Goal: Communication & Community: Answer question/provide support

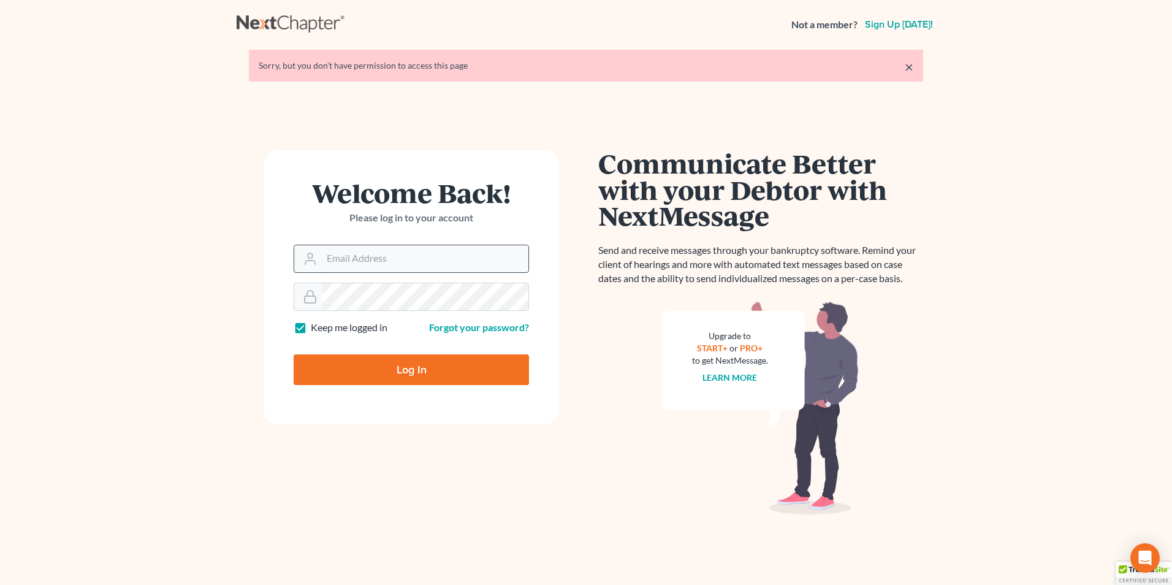
type input "[EMAIL_ADDRESS][DOMAIN_NAME]"
click at [454, 258] on input "[EMAIL_ADDRESS][DOMAIN_NAME]" at bounding box center [425, 258] width 207 height 27
click at [382, 369] on input "Log In" at bounding box center [411, 369] width 235 height 31
type input "Thinking..."
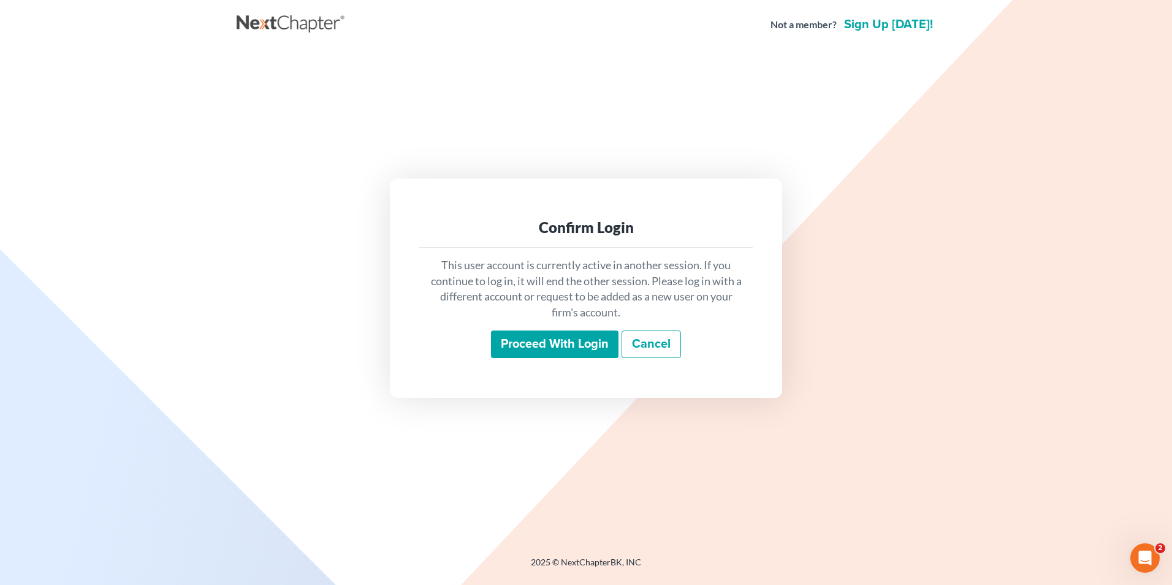
click at [559, 344] on input "Proceed with login" at bounding box center [554, 344] width 127 height 28
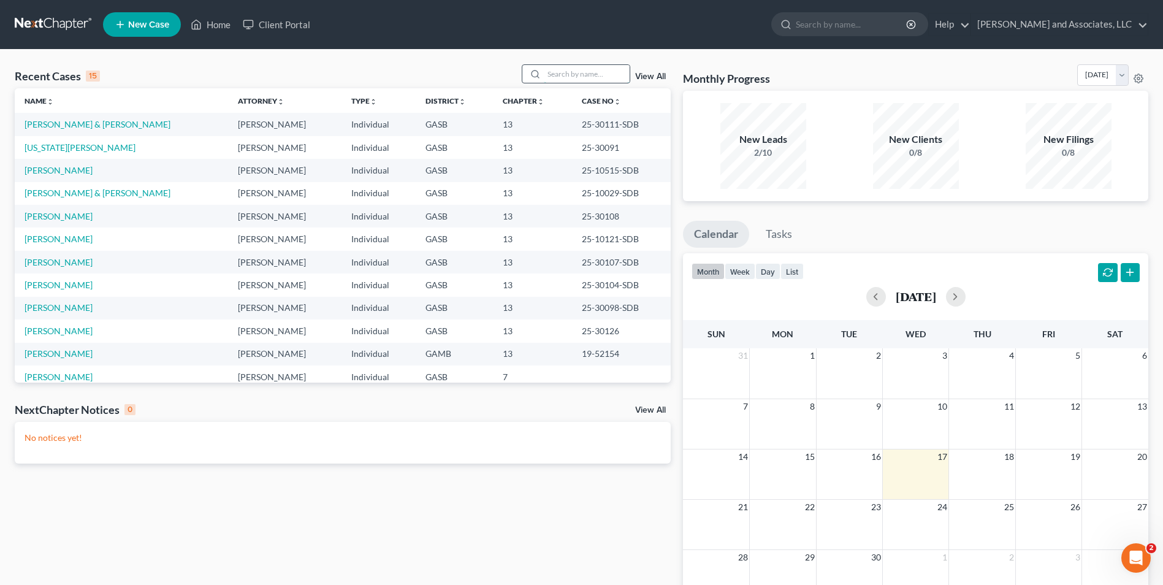
click at [564, 70] on input "search" at bounding box center [587, 74] width 86 height 18
type input "evans"
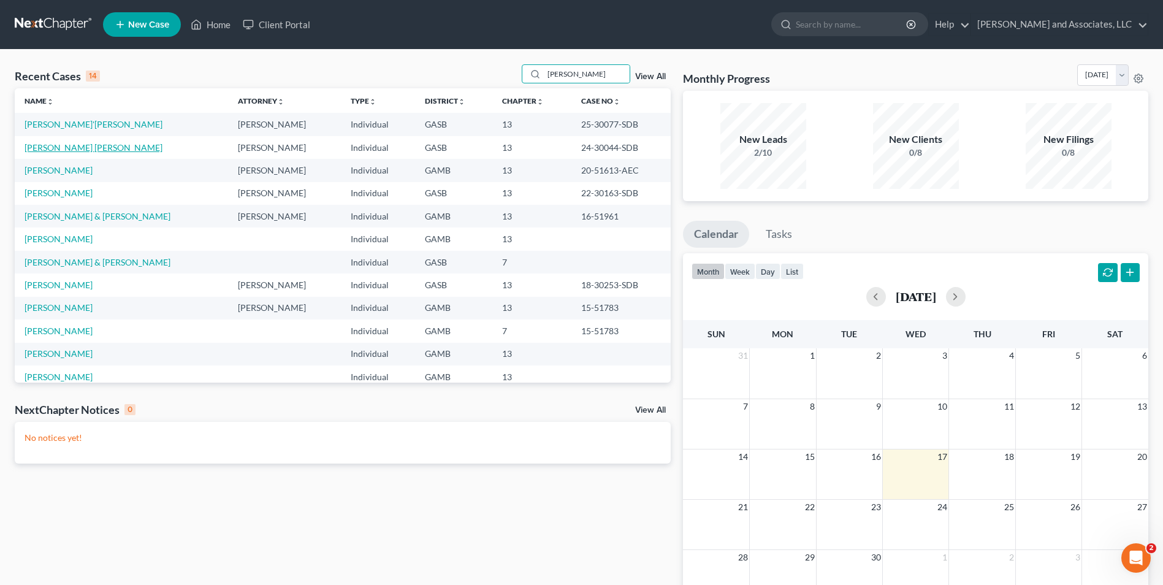
click at [71, 148] on link "McMiller Evans, Tonya" at bounding box center [94, 147] width 138 height 10
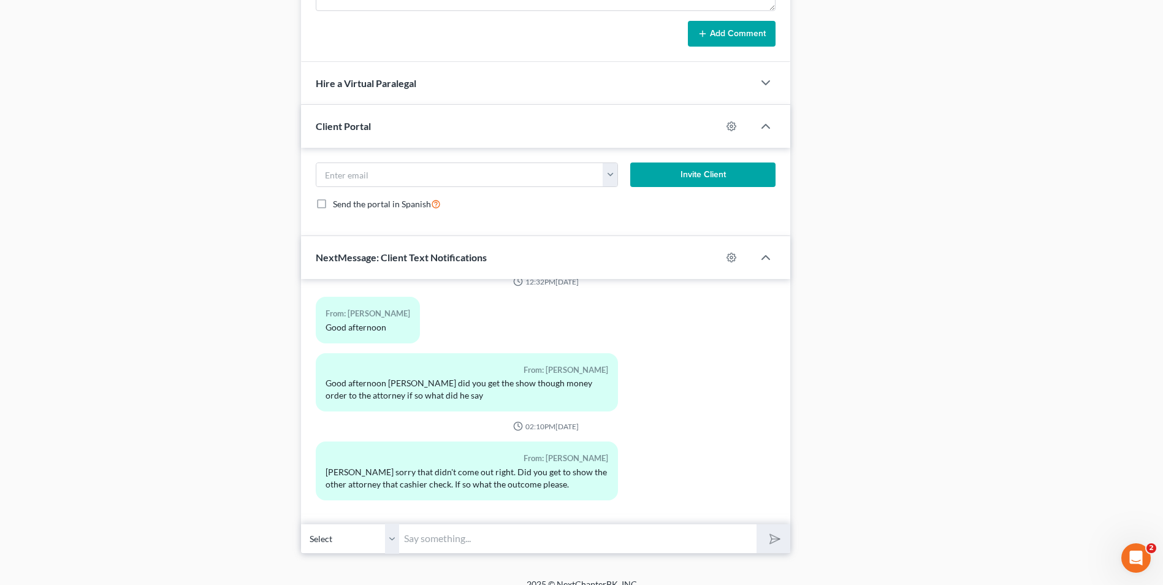
scroll to position [801, 0]
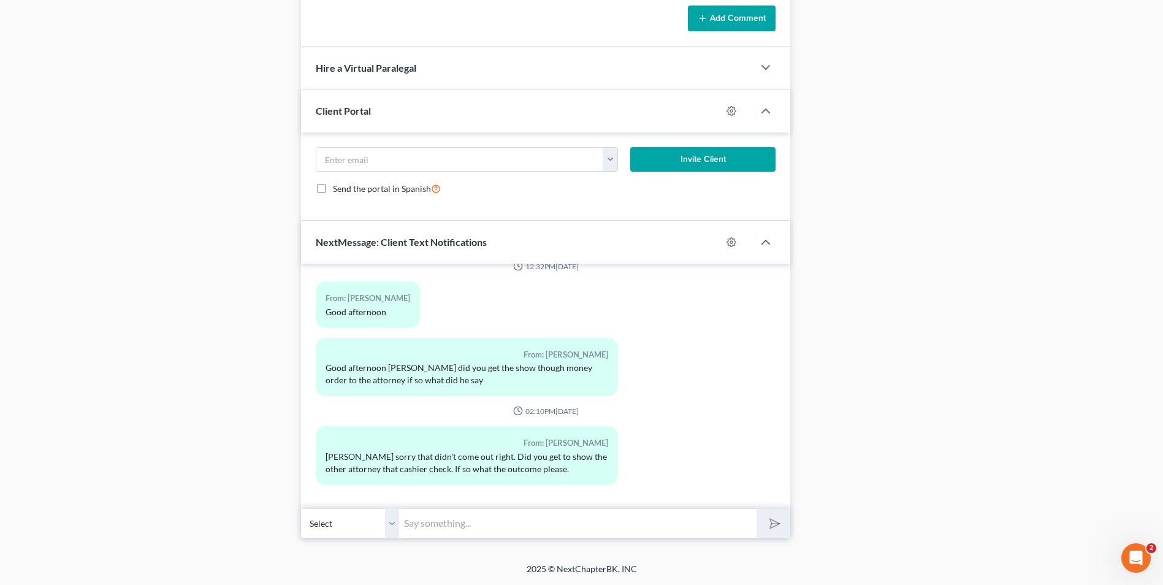
click at [468, 523] on input "text" at bounding box center [577, 523] width 357 height 30
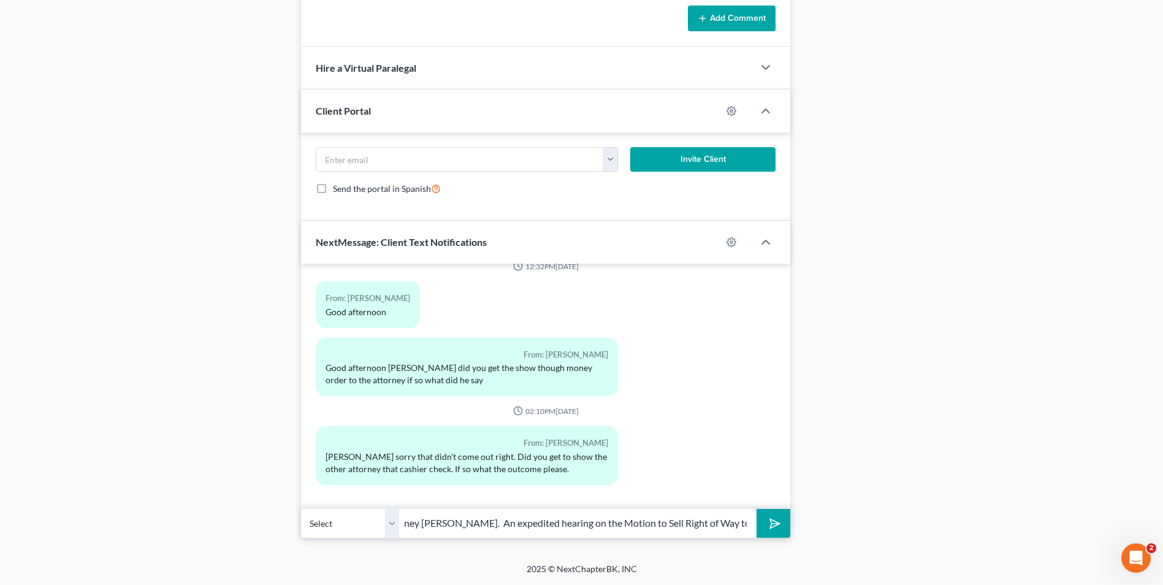
click at [472, 515] on input "Good Evening, Ms. Evans. This is Attorney Michon Walker. An expedited hearing o…" at bounding box center [577, 523] width 357 height 30
click at [743, 525] on input "Good Evening, Ms. Evans. This is Attorney Michon Walker. An expedited hearing o…" at bounding box center [577, 523] width 357 height 30
click at [549, 517] on input "Good Evening, Ms. Evans. This is Attorney Michon Walker. An expedited hearing o…" at bounding box center [577, 523] width 357 height 30
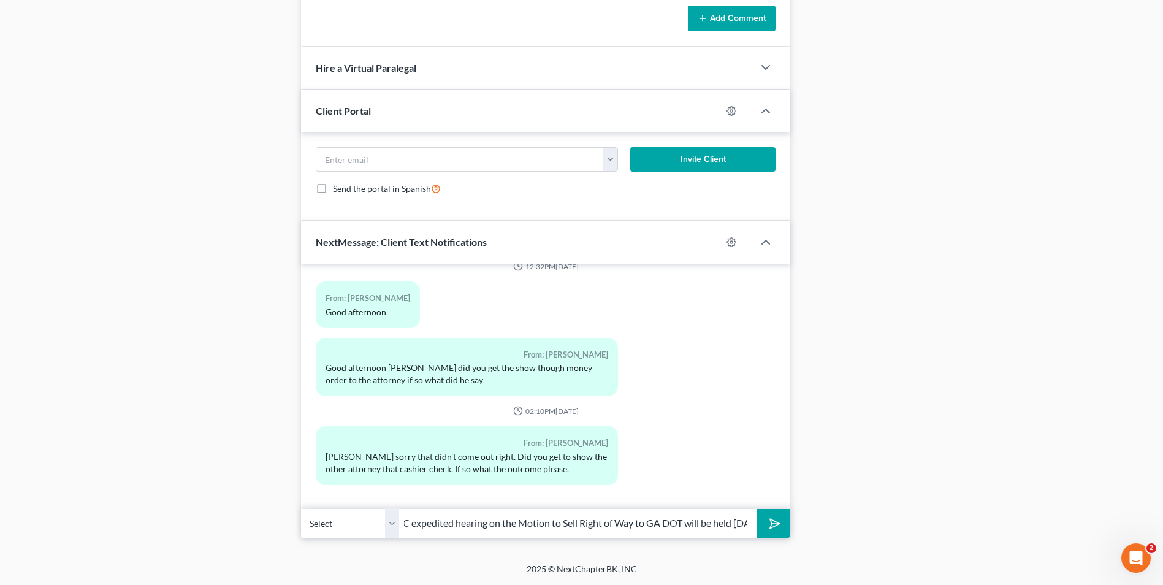
scroll to position [0, 356]
type input "Good Evening, Ms. Evans. This is Attorney Michon Walker. A TELEPHONIC expedited…"
click at [783, 524] on button "submit" at bounding box center [773, 523] width 34 height 29
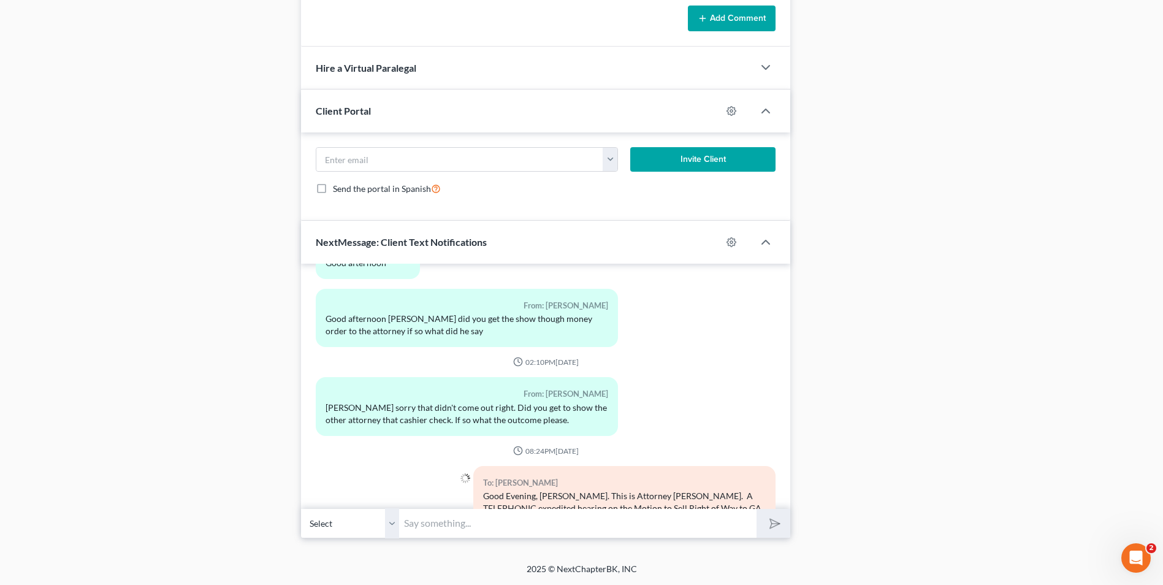
click at [534, 528] on input "text" at bounding box center [577, 523] width 357 height 30
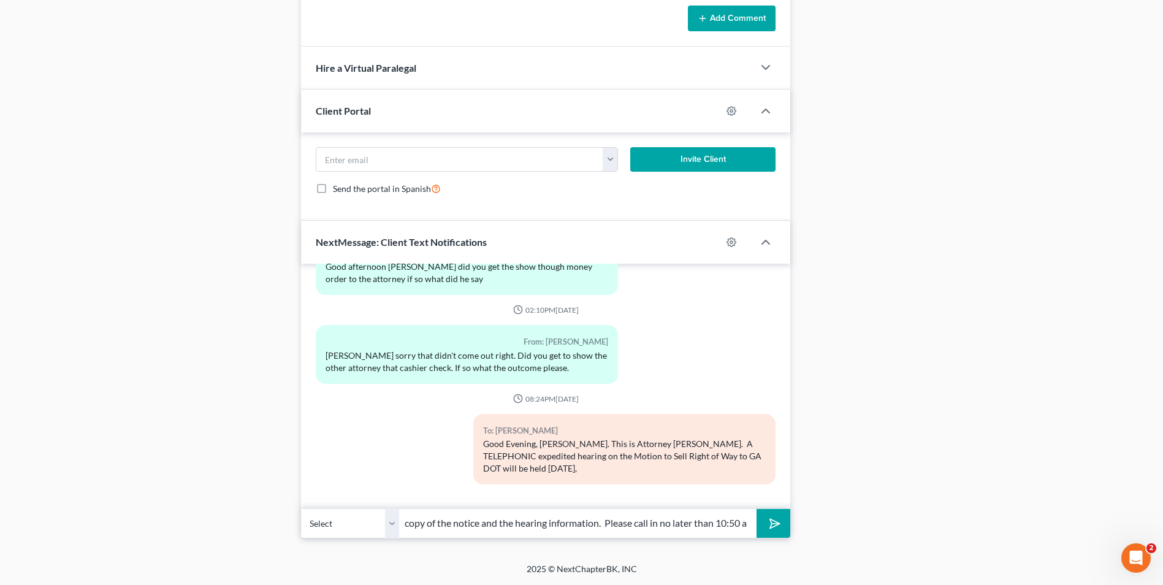
scroll to position [0, 265]
click at [549, 470] on div "Good Evening, Ms. Evans. This is Attorney Michon Walker. A TELEPHONIC expedited…" at bounding box center [624, 456] width 283 height 37
click at [747, 522] on input "September 29, 2025, at 11 a.m. Please check your email for a copy of the notice…" at bounding box center [577, 523] width 357 height 30
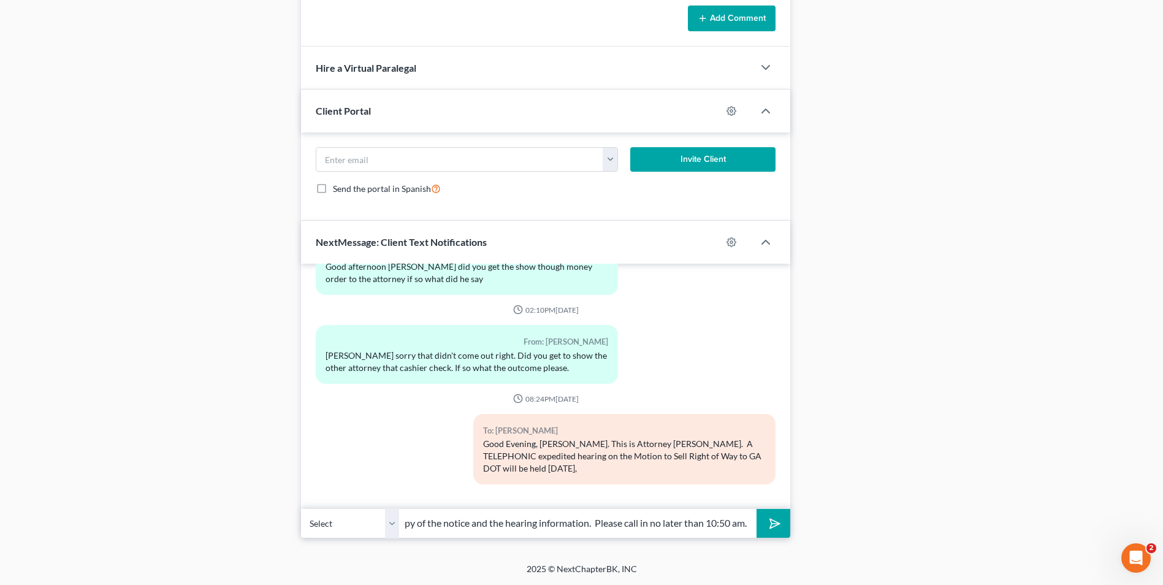
type input "September 29, 2025, at 11 a.m. Please check your email for a copy of the notice…"
click at [771, 523] on polygon "submit" at bounding box center [772, 523] width 15 height 15
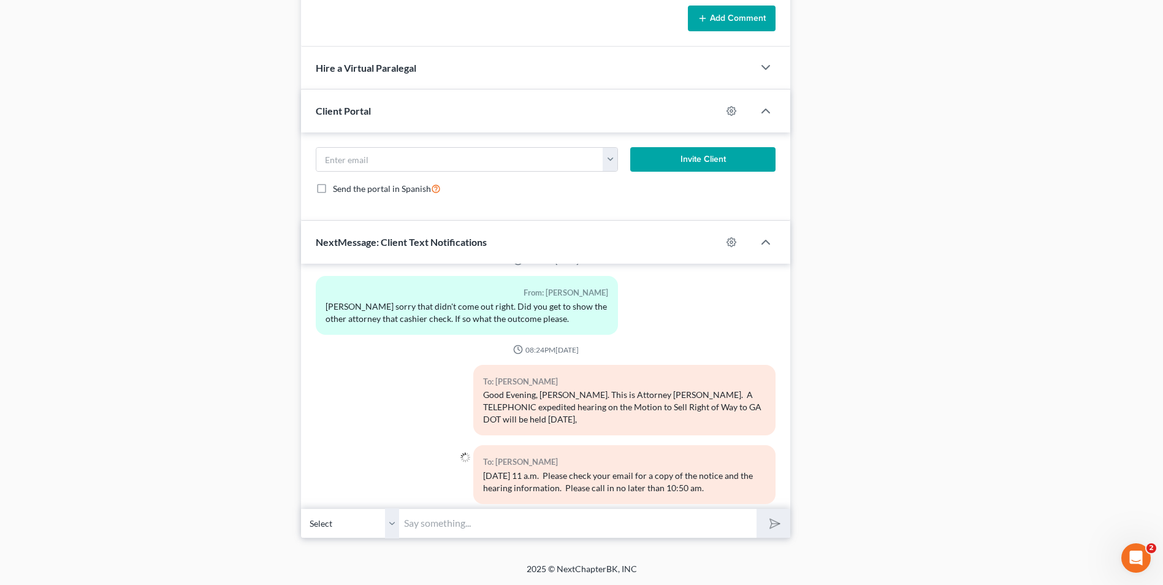
scroll to position [13008, 0]
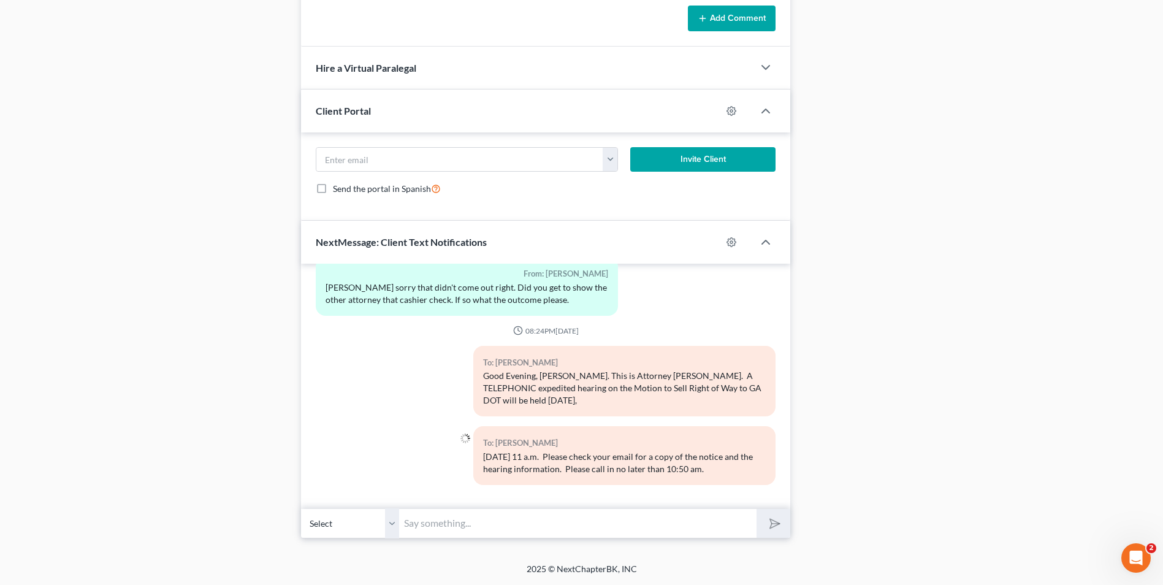
click at [492, 522] on input "text" at bounding box center [577, 523] width 357 height 30
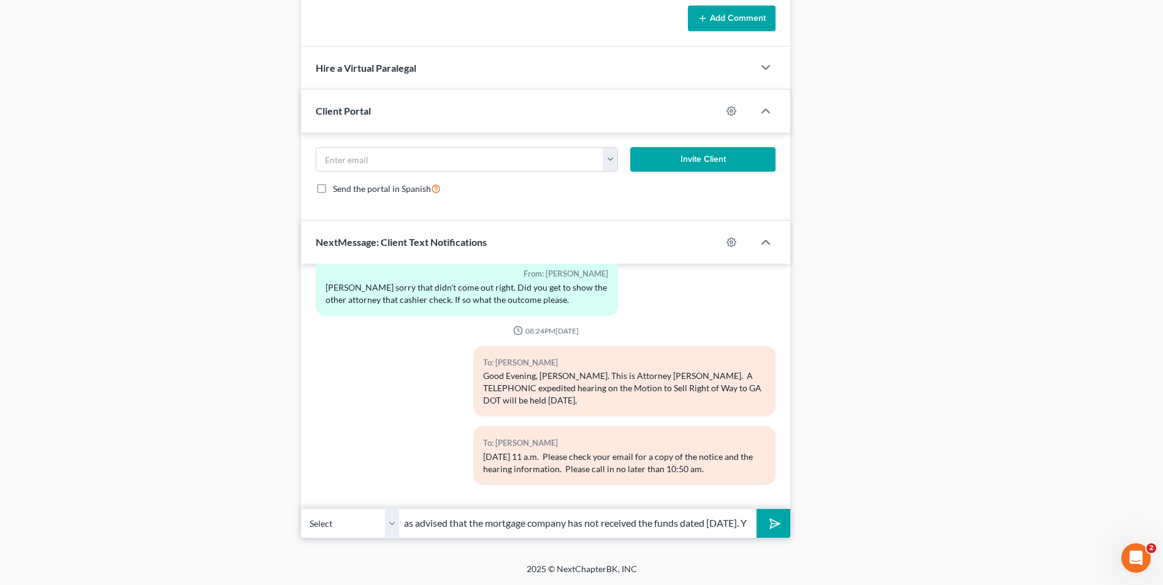
scroll to position [0, 264]
click at [485, 517] on input "Lastly, the attorney for your mortgage company has advised that the mortgage co…" at bounding box center [577, 523] width 357 height 30
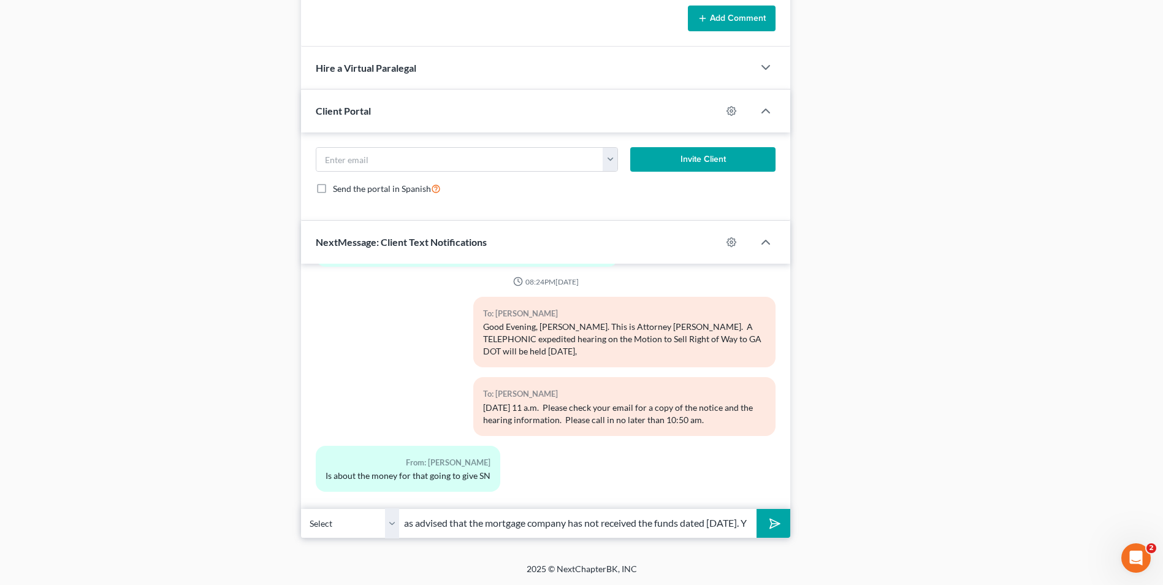
scroll to position [13064, 0]
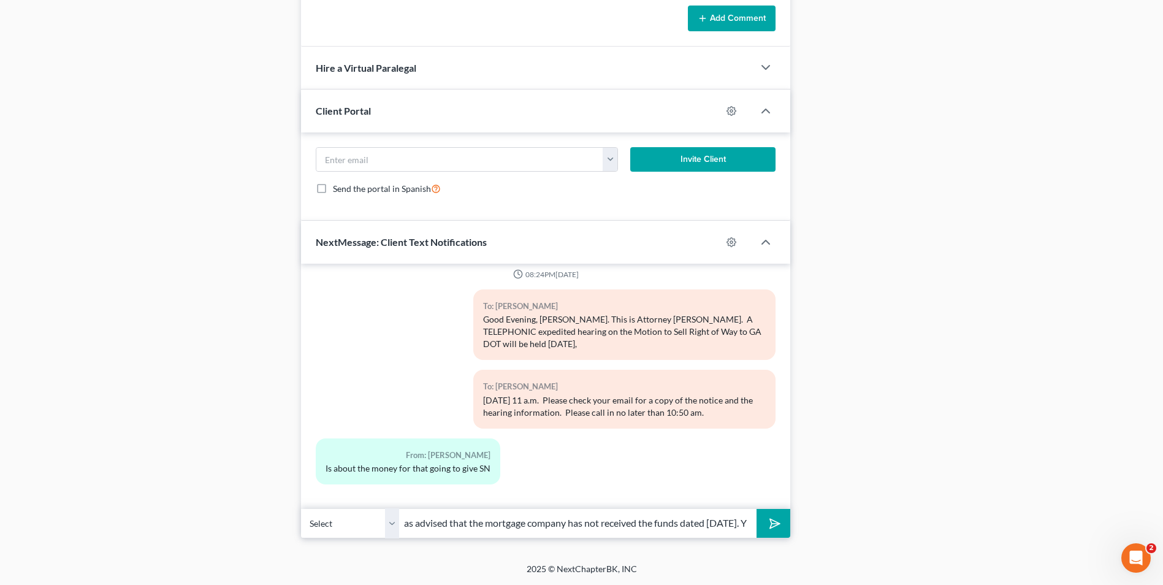
click at [744, 522] on input "Lastly, the attorney for your mortgage company has advised that the mortgage co…" at bounding box center [577, 523] width 357 height 30
click at [462, 521] on input "Lastly, the attorney for your mortgage company has advised that the mortgage co…" at bounding box center [577, 523] width 357 height 30
click at [650, 527] on input "Yes, that is the purpose of the hearing. Lastly, the attorney for your mortgage…" at bounding box center [577, 523] width 357 height 30
click at [694, 522] on input "Yes, that is the purpose of the hearing. Lastly, the attorney for your mortgage…" at bounding box center [577, 523] width 357 height 30
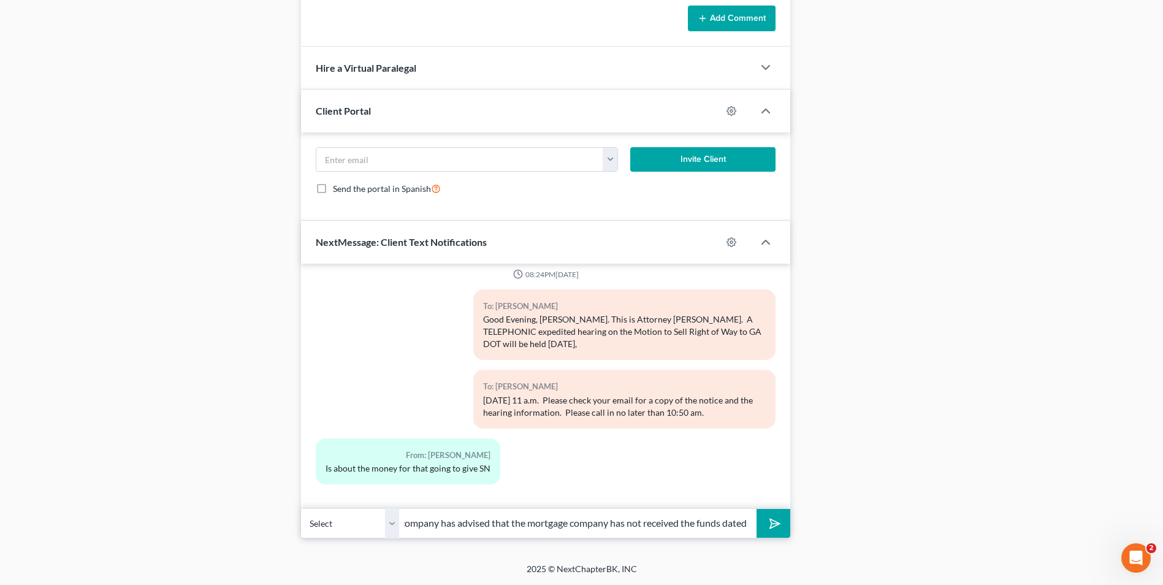
scroll to position [0, 334]
type input "Yes, that is the purpose of the hearing. Lastly, the attorney for your mortgage…"
click at [778, 520] on button "submit" at bounding box center [773, 523] width 34 height 29
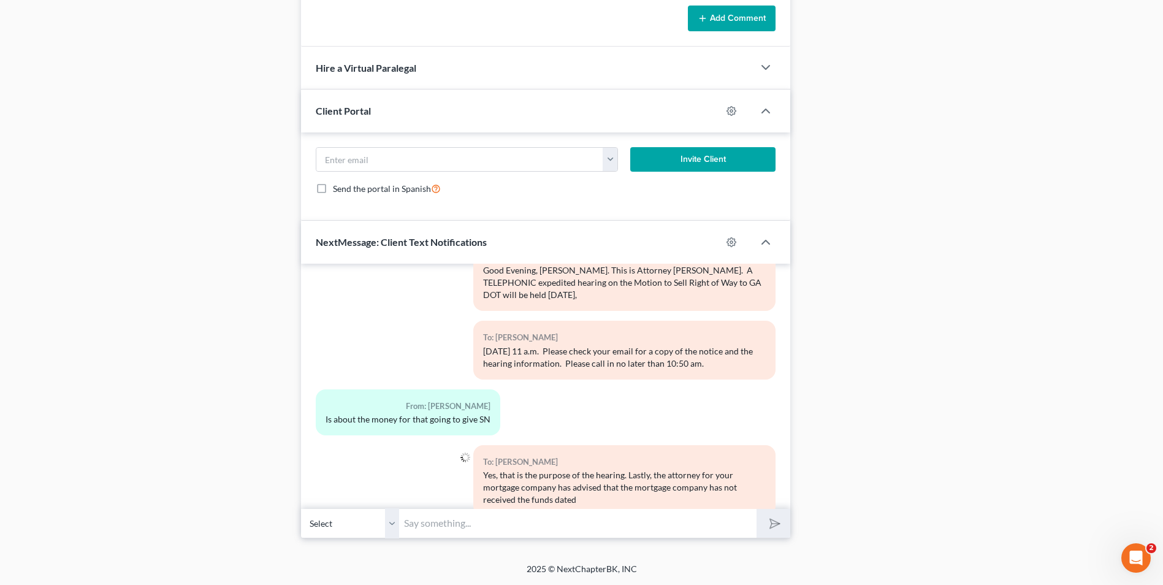
scroll to position [13145, 0]
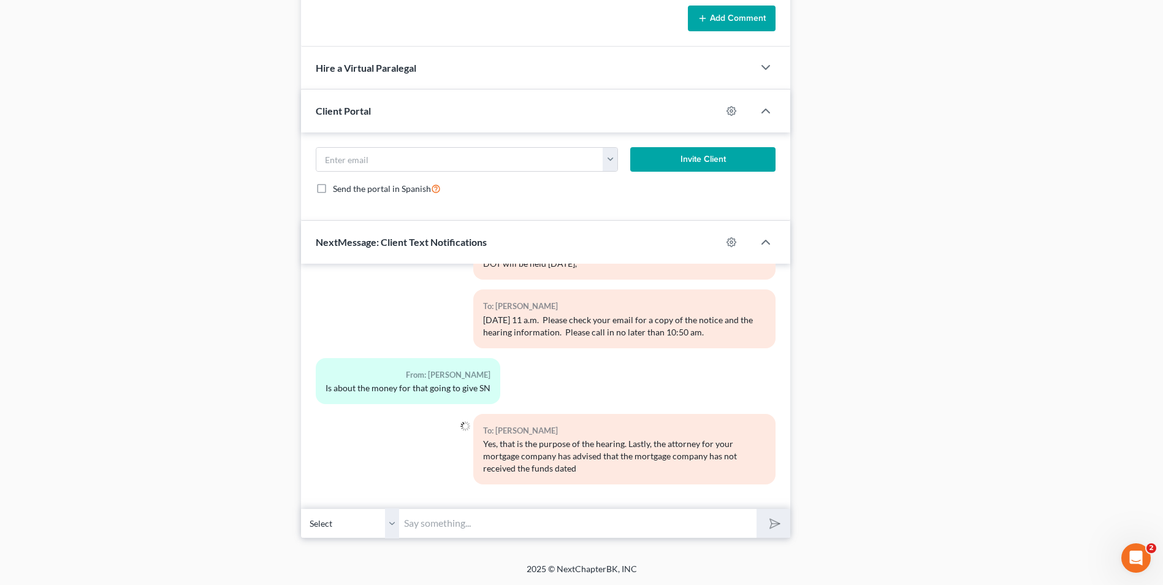
click at [470, 526] on input "text" at bounding box center [577, 523] width 357 height 30
click at [470, 526] on input "September 4, 2025. Please track the money order and keep me aware of the status…" at bounding box center [577, 523] width 357 height 30
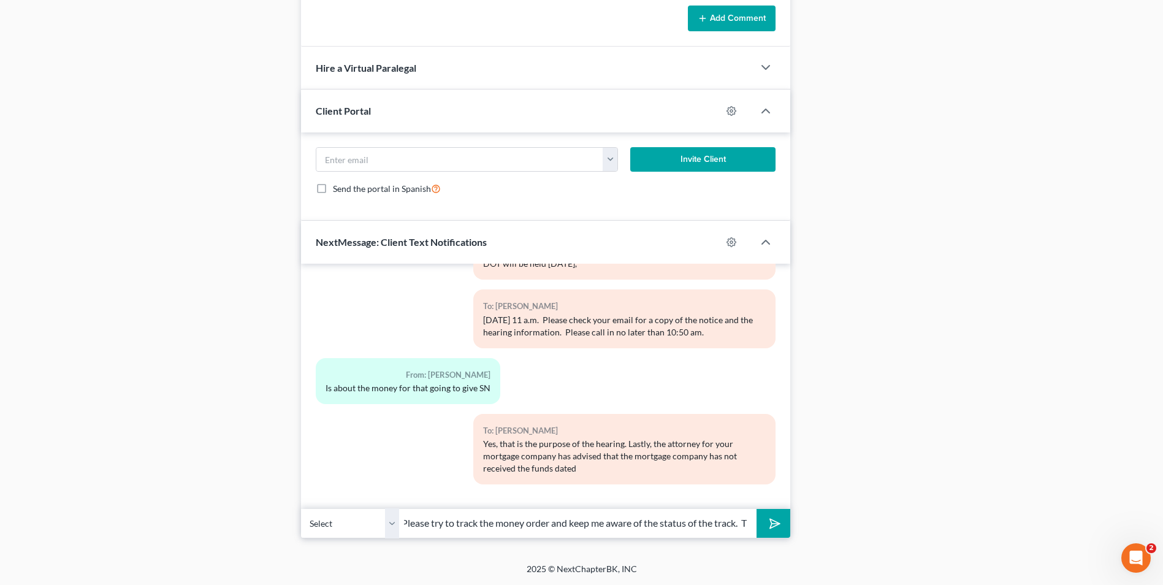
click at [535, 522] on input "September 4, 2025. Please try to track the money order and keep me aware of the…" at bounding box center [577, 523] width 357 height 30
type input "September 4, 2025. Please try to track the money order and keep me aware of the…"
click at [772, 525] on icon "submit" at bounding box center [772, 523] width 17 height 17
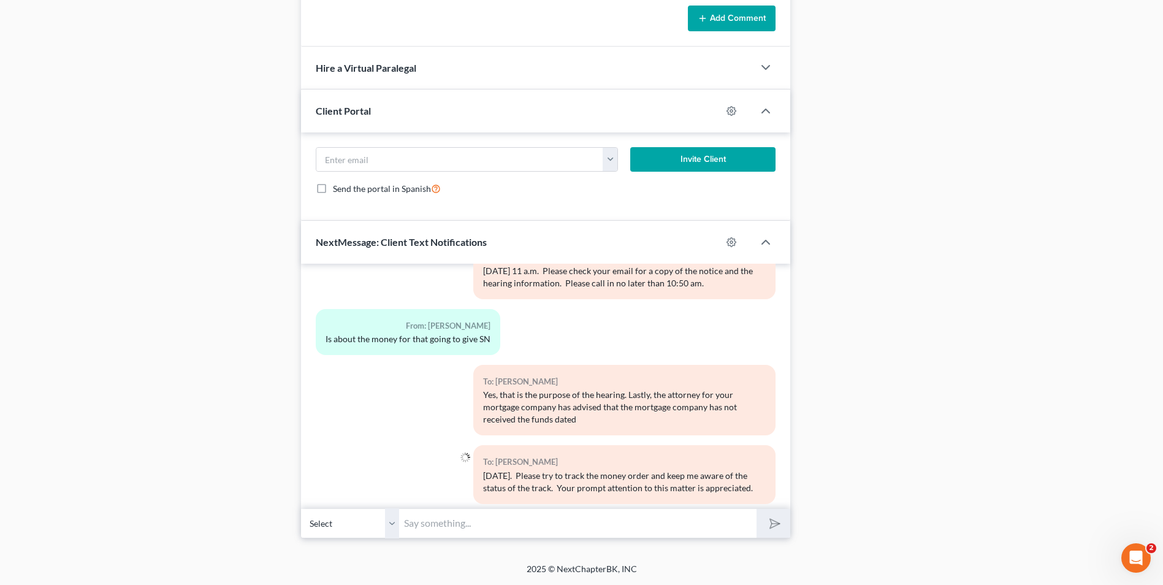
click at [538, 526] on input "text" at bounding box center [577, 523] width 357 height 30
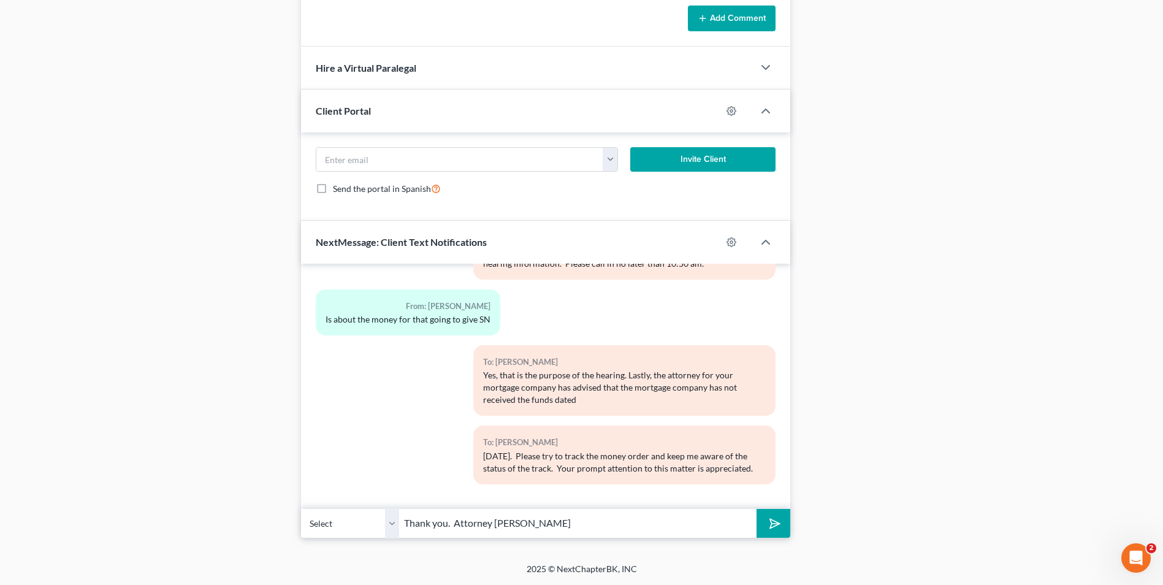
type input "Thank you. Attorney Michon Walker"
click at [770, 521] on polygon "submit" at bounding box center [772, 523] width 15 height 15
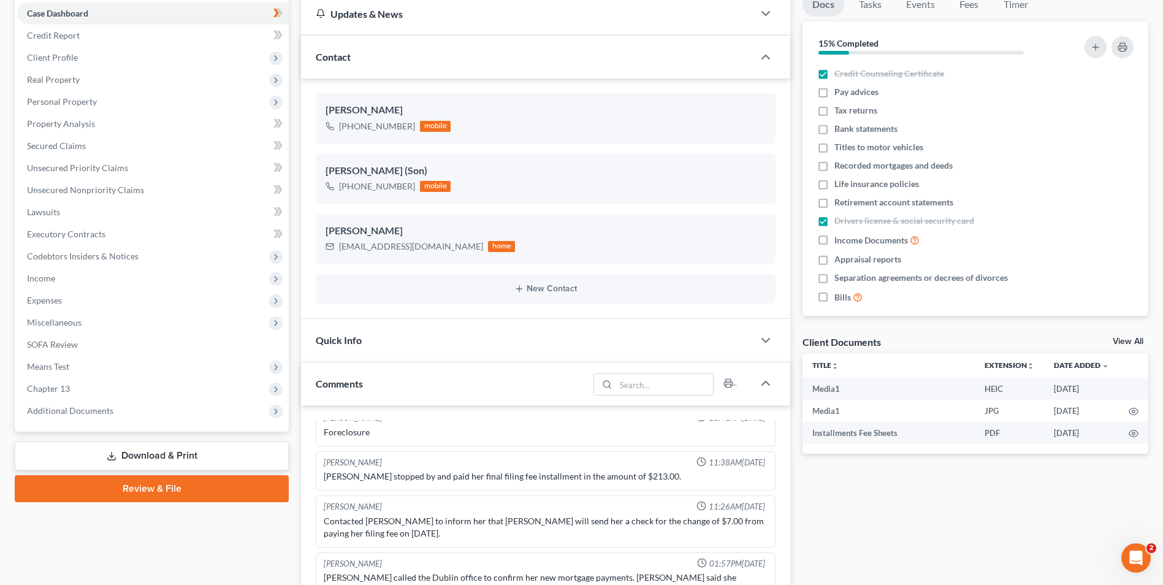
scroll to position [0, 0]
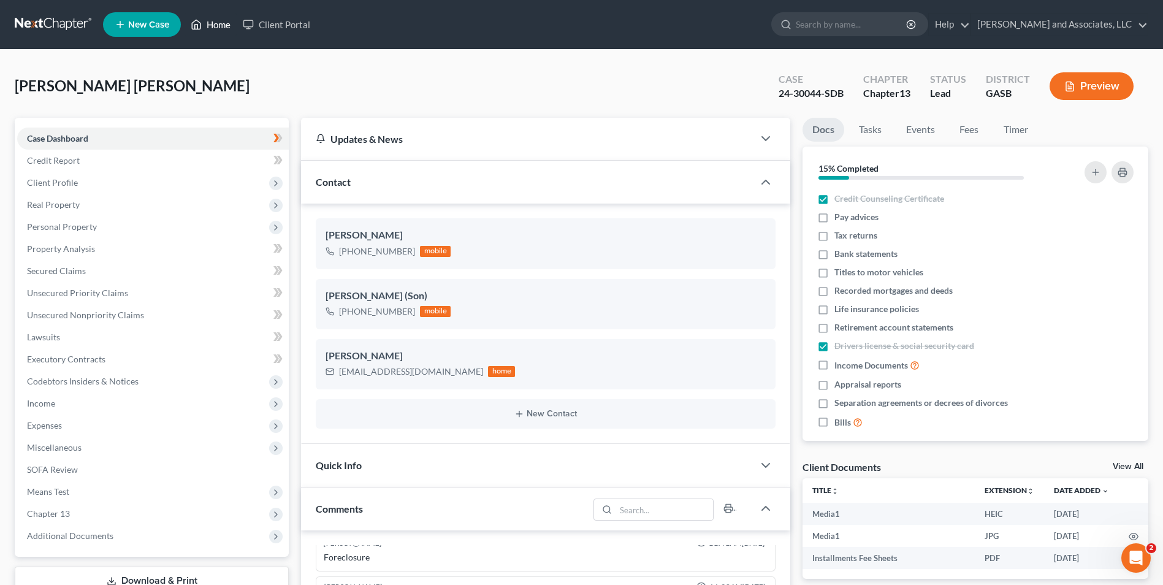
click at [220, 24] on link "Home" at bounding box center [210, 24] width 52 height 22
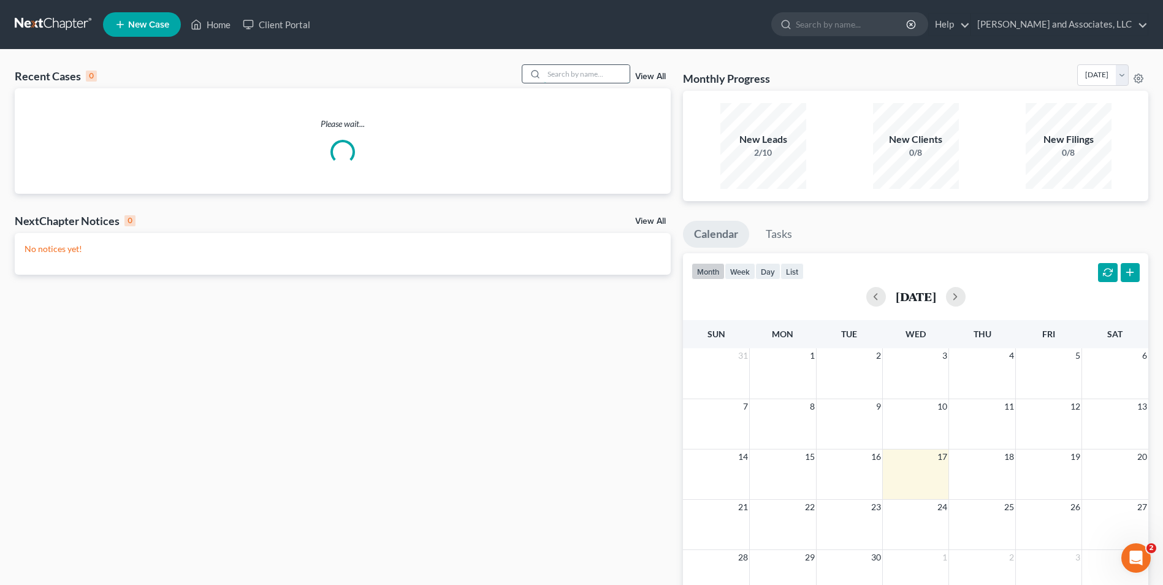
click at [571, 70] on input "search" at bounding box center [587, 74] width 86 height 18
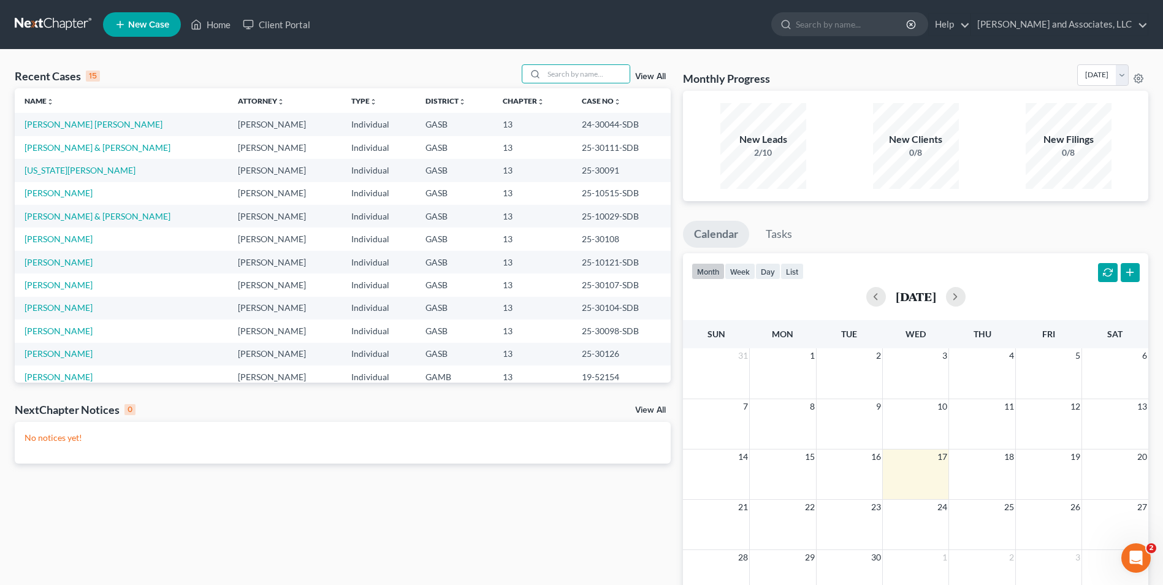
click at [50, 267] on td "Hall, Miriam" at bounding box center [121, 262] width 213 height 23
click at [50, 263] on link "Hall, Miriam" at bounding box center [59, 262] width 68 height 10
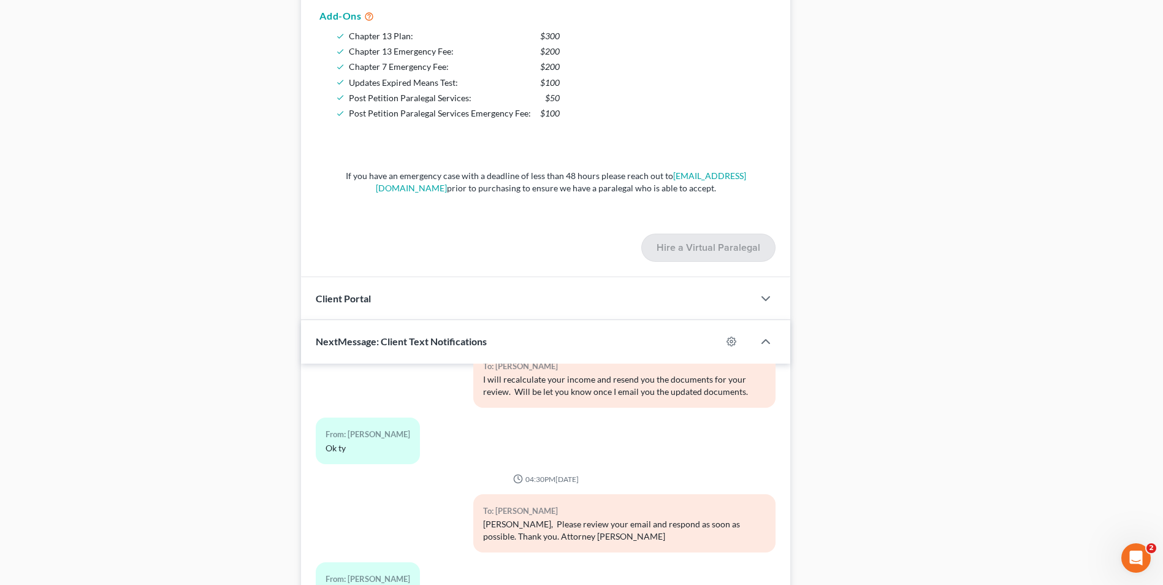
scroll to position [1009, 0]
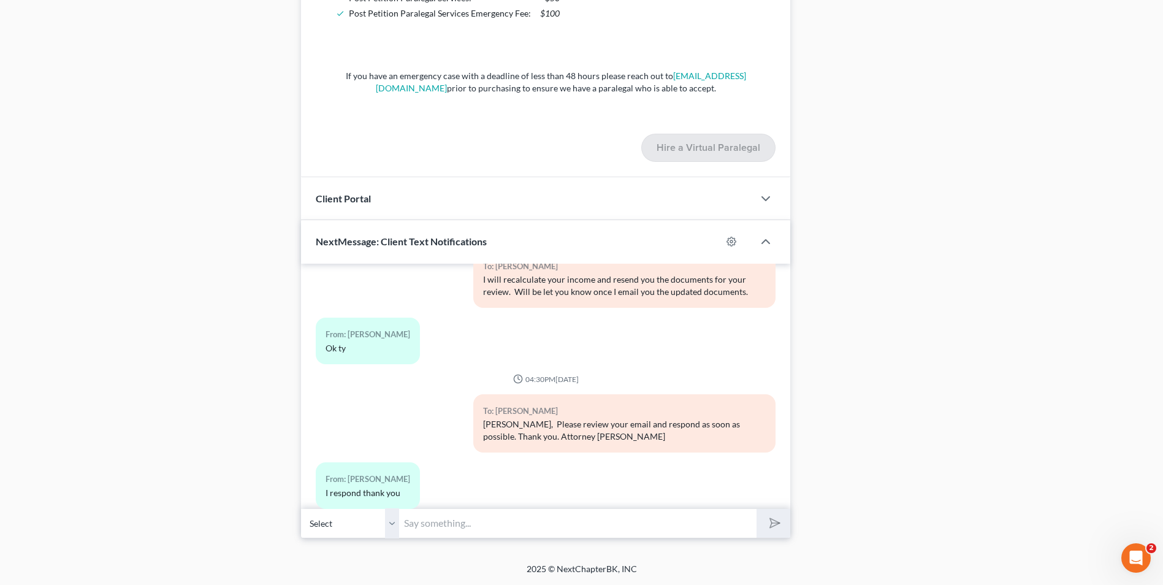
click at [459, 531] on input "text" at bounding box center [577, 523] width 357 height 30
click at [751, 518] on input "Thank you Mrs. Hall for your response. I asked you to review the budget because…" at bounding box center [577, 523] width 357 height 30
type input "Thank you Mrs. Hall for your response. I asked you to review the budget because…"
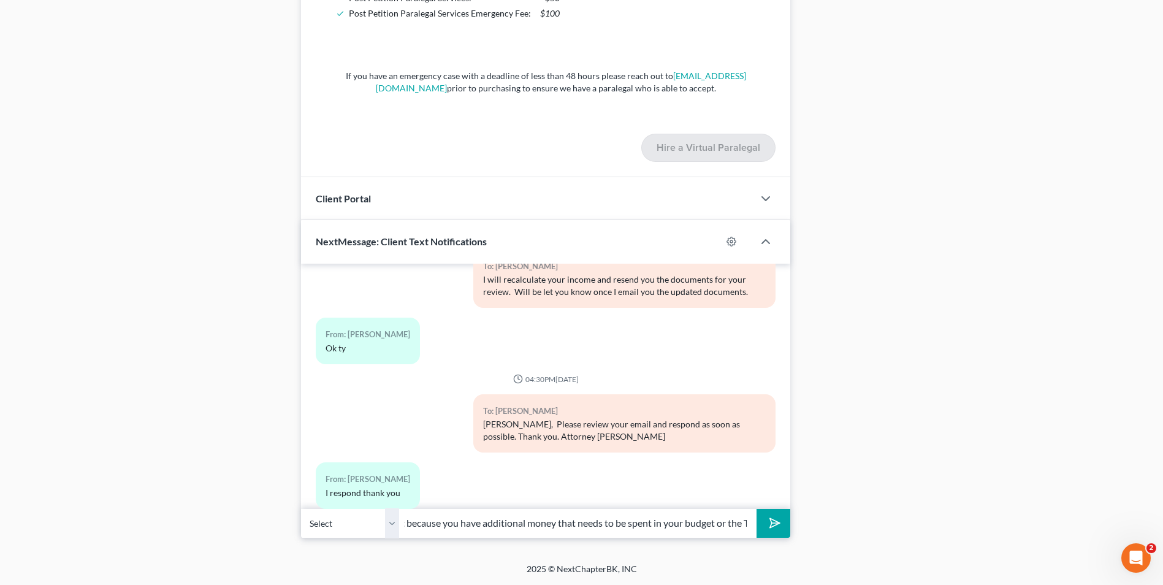
click at [777, 526] on icon "submit" at bounding box center [772, 522] width 17 height 17
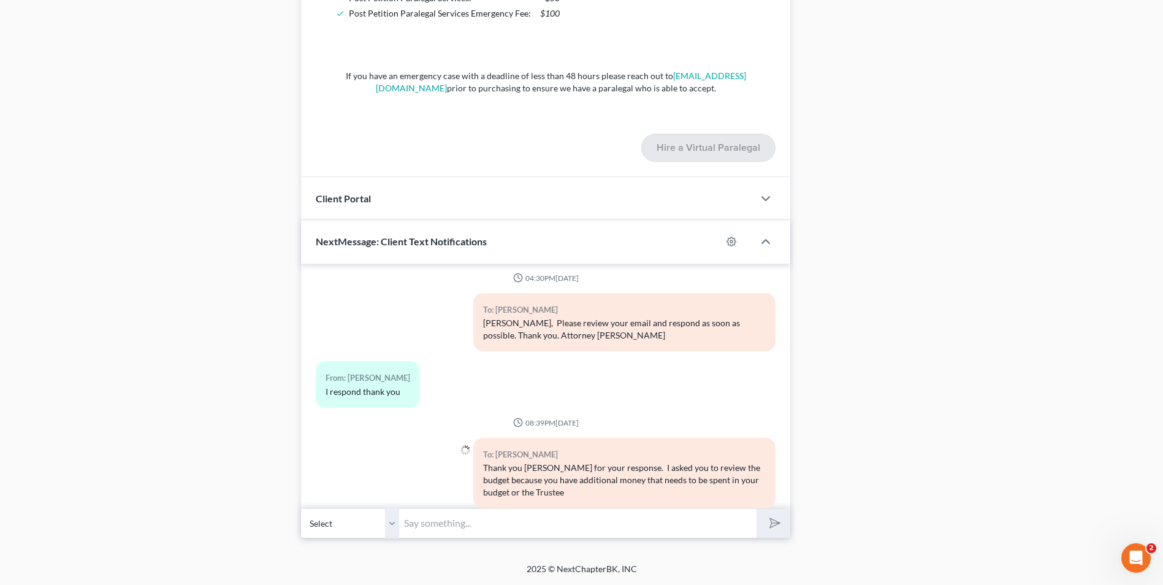
click at [482, 526] on input "text" at bounding box center [577, 523] width 357 height 30
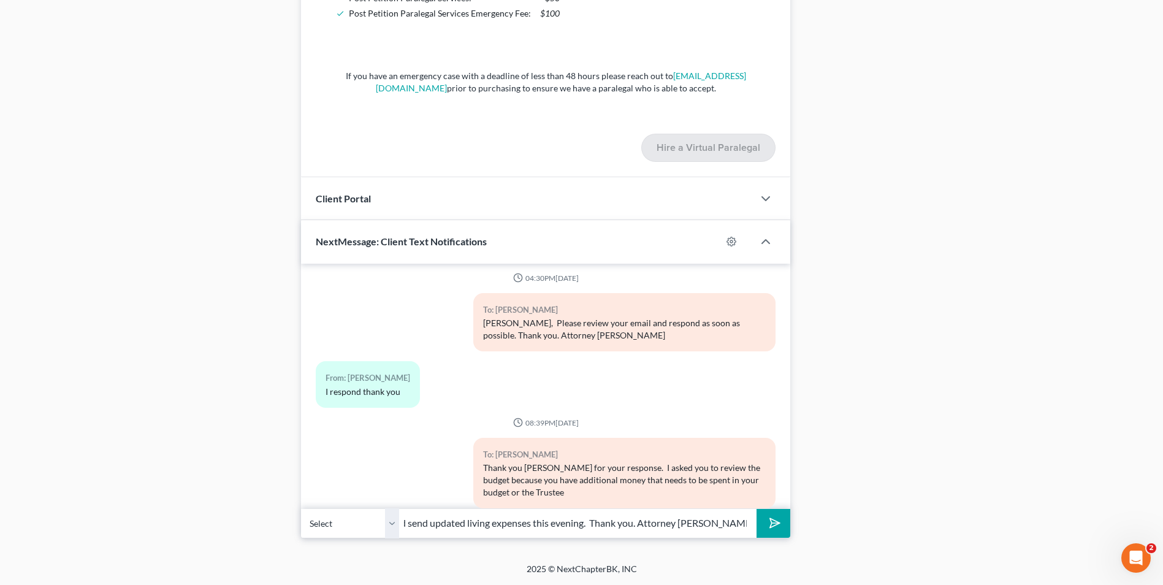
scroll to position [0, 333]
type input "will request that your plan payment increase. Please review the email again and…"
click at [777, 523] on line "submit" at bounding box center [776, 523] width 8 height 8
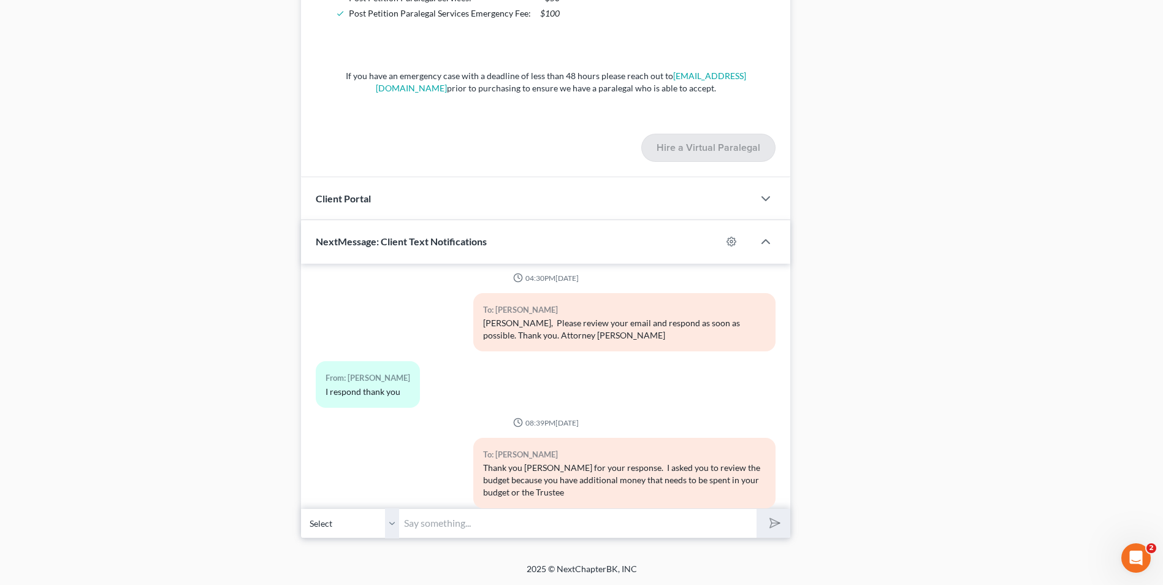
scroll to position [2735, 0]
